Goal: Find specific page/section

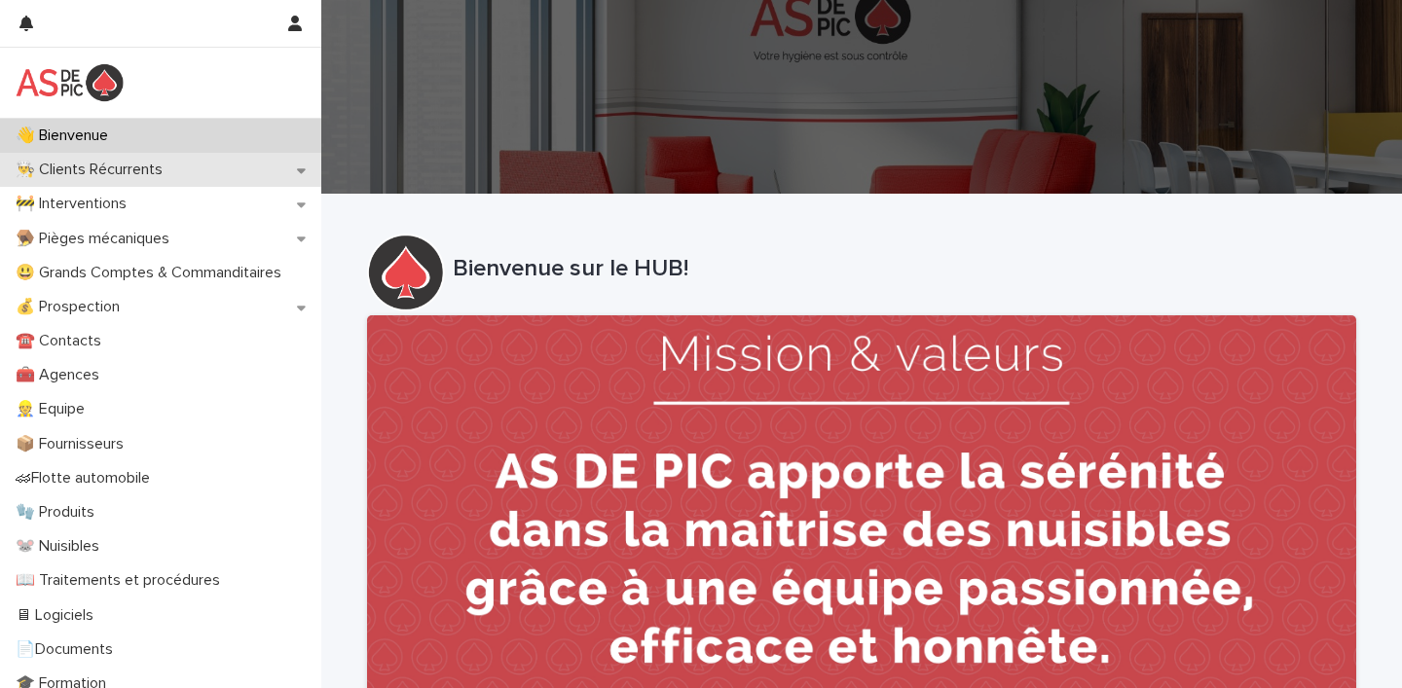
click at [112, 169] on p "👨‍🍳 Clients Récurrents" at bounding box center [93, 170] width 170 height 18
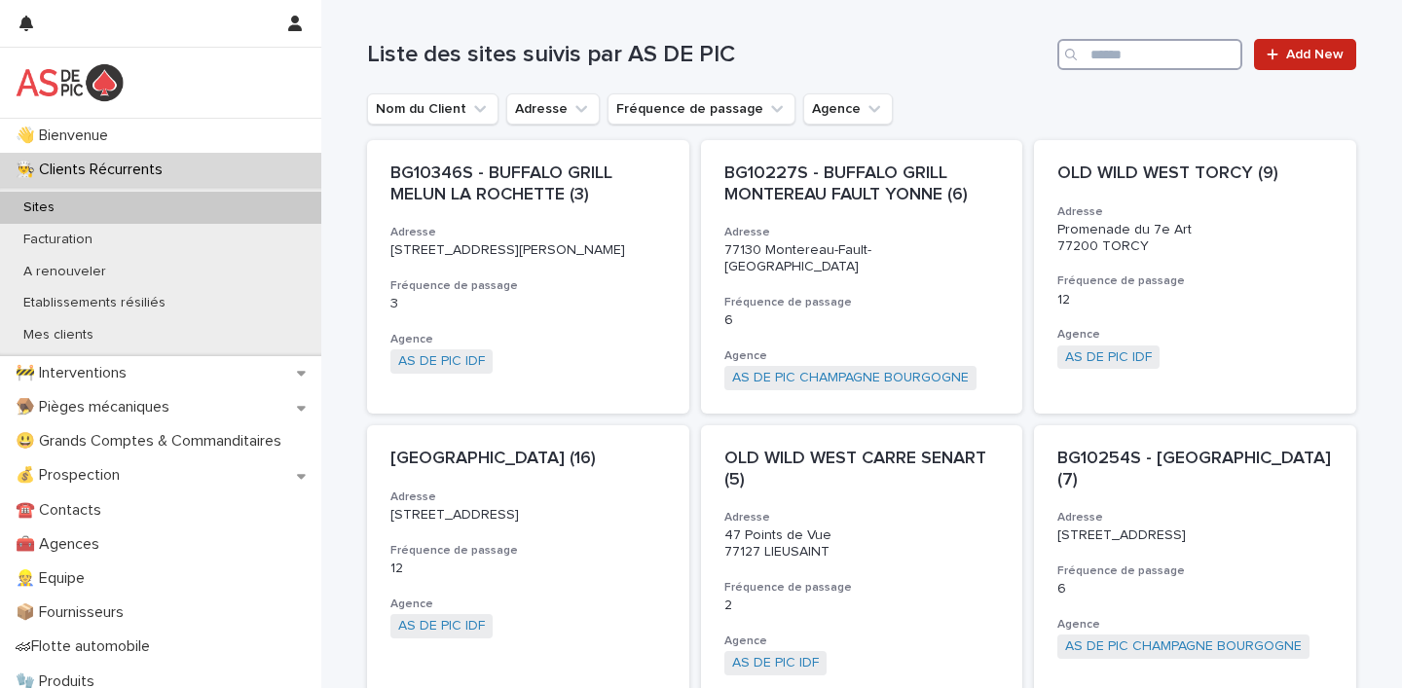
click at [1125, 60] on input "Search" at bounding box center [1149, 54] width 185 height 31
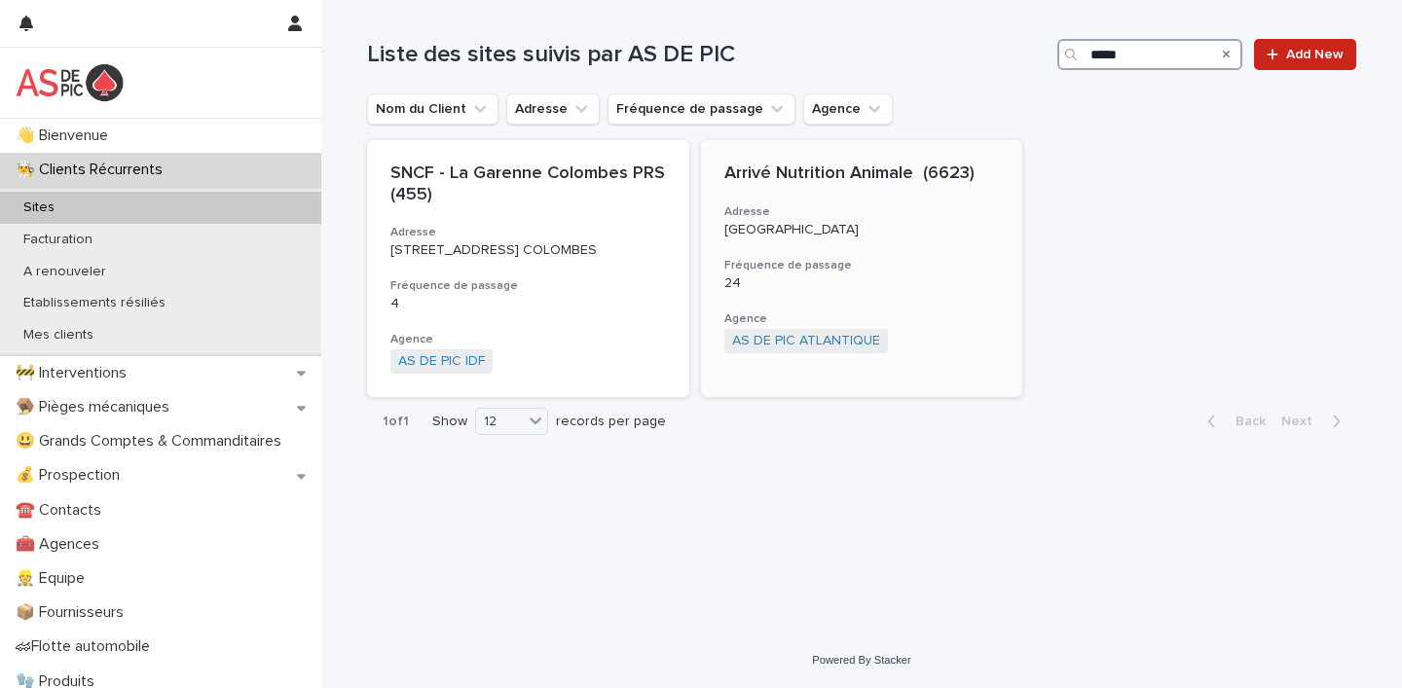
type input "*****"
click at [846, 167] on p "Arrivé Nutrition Animale (6623)" at bounding box center [861, 174] width 275 height 21
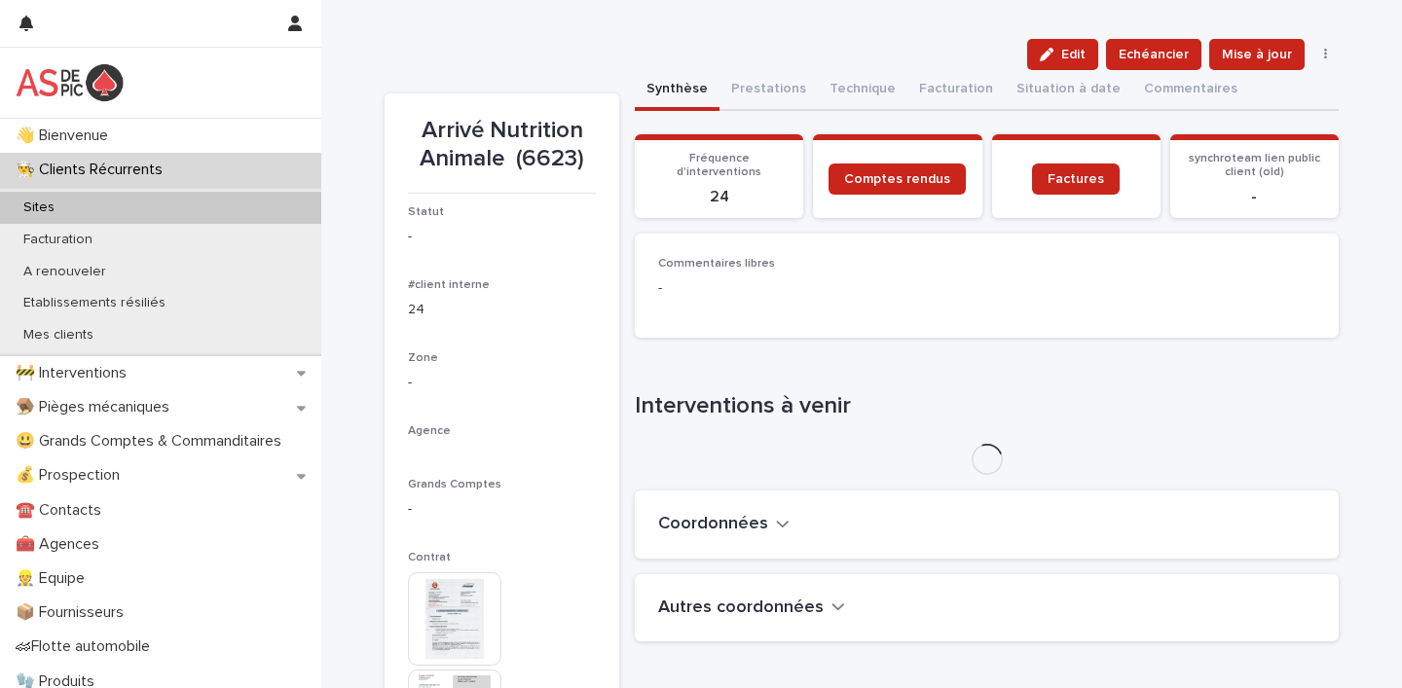
click at [438, 609] on img at bounding box center [454, 618] width 93 height 93
click at [438, 609] on body "👋 Bienvenue 👨‍🍳 Clients Récurrents Sites Facturation A renouveler Etablissement…" at bounding box center [701, 344] width 1402 height 688
